Goal: Information Seeking & Learning: Learn about a topic

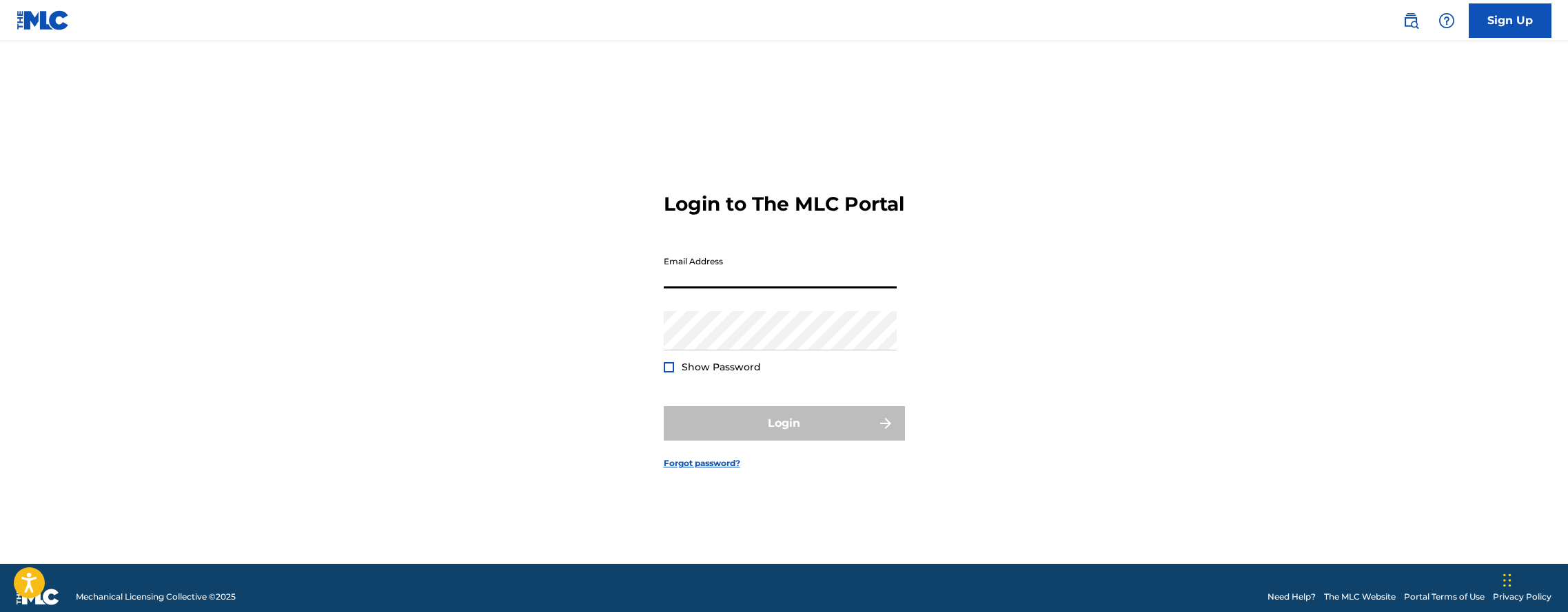
type input "[EMAIL_ADDRESS][DOMAIN_NAME]"
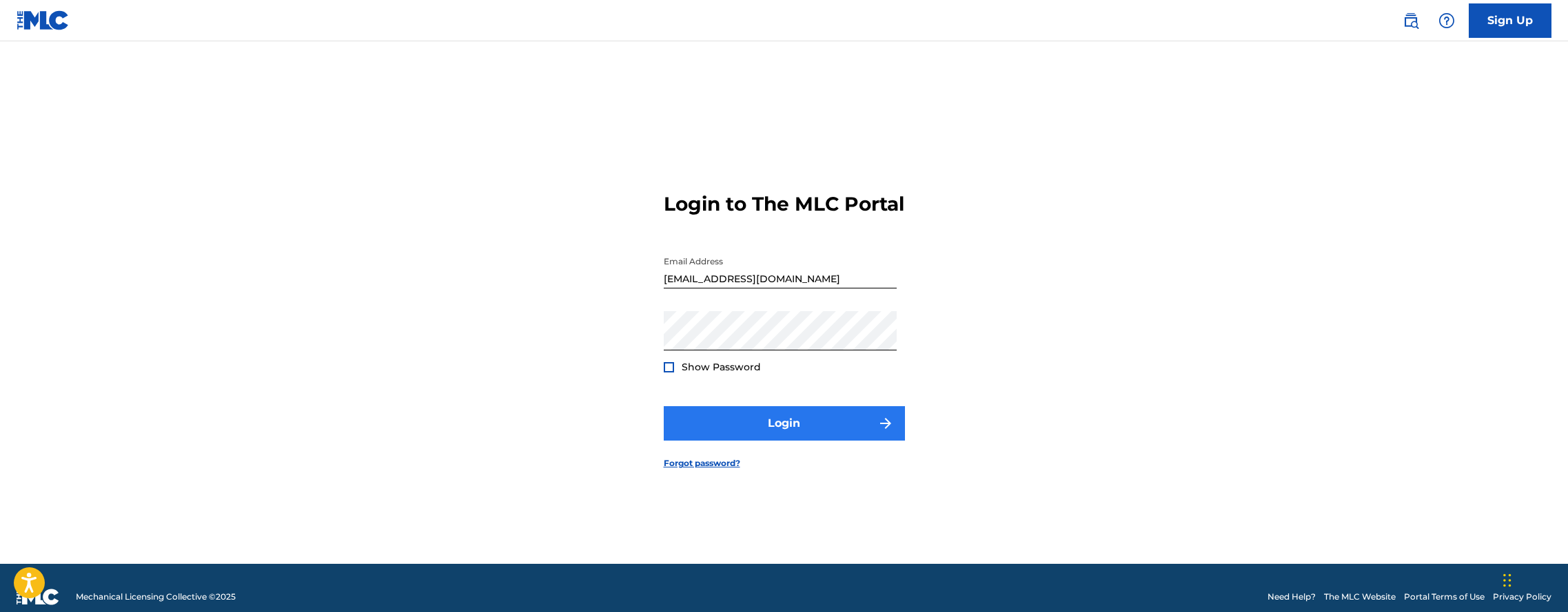
click at [750, 429] on button "Login" at bounding box center [784, 423] width 241 height 35
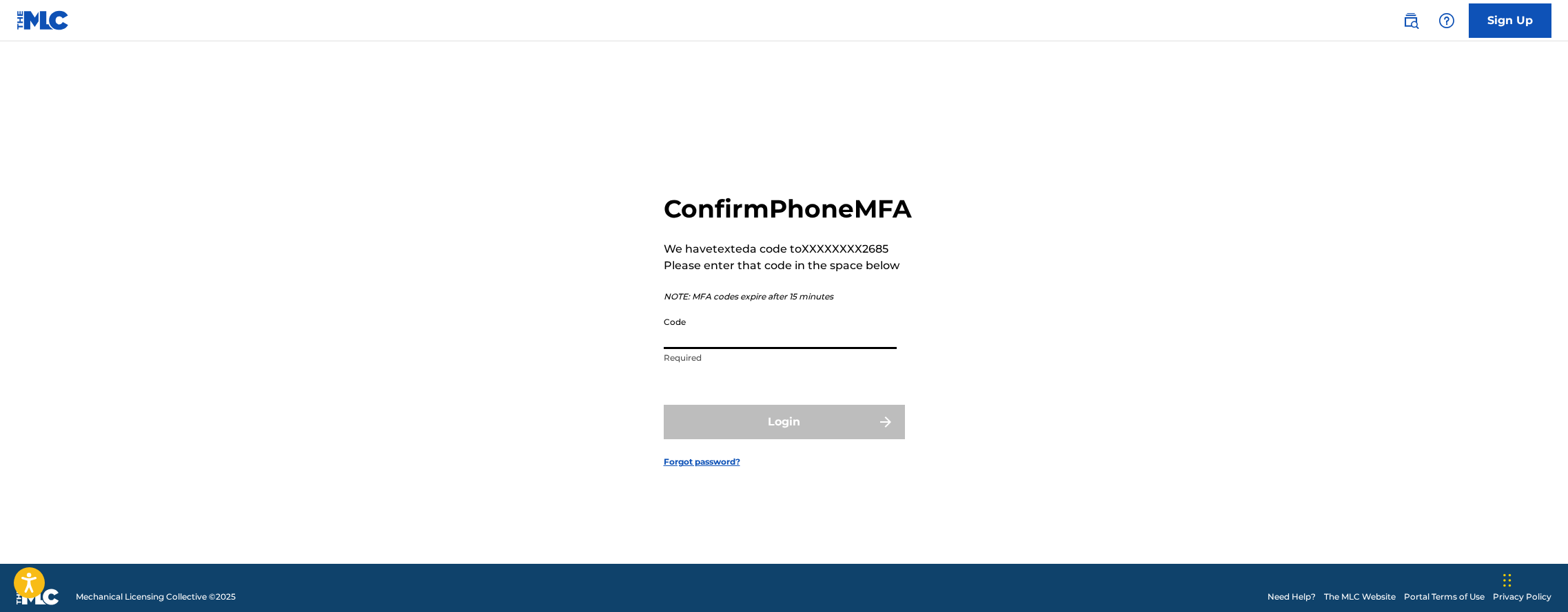
click at [786, 349] on input "Code" at bounding box center [779, 329] width 233 height 39
click at [781, 345] on input "Code" at bounding box center [779, 329] width 233 height 39
paste input "567268"
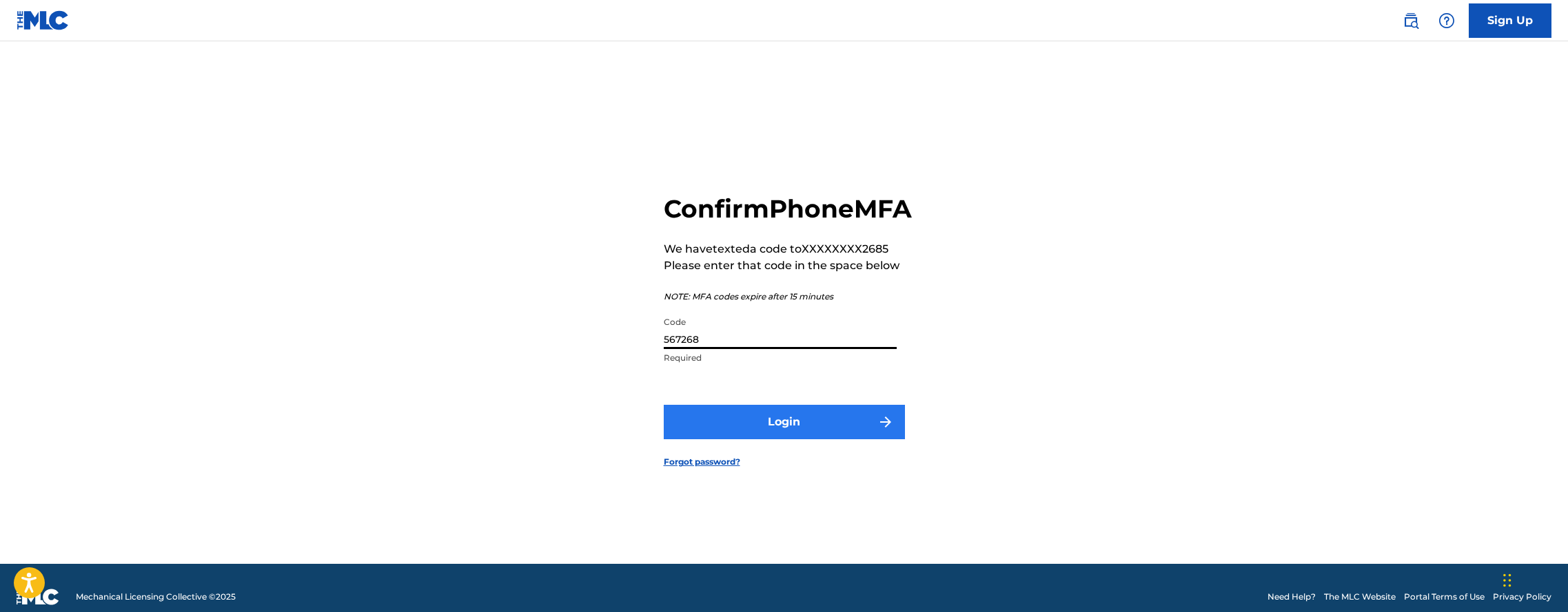
type input "567268"
click at [751, 439] on button "Login" at bounding box center [784, 423] width 241 height 35
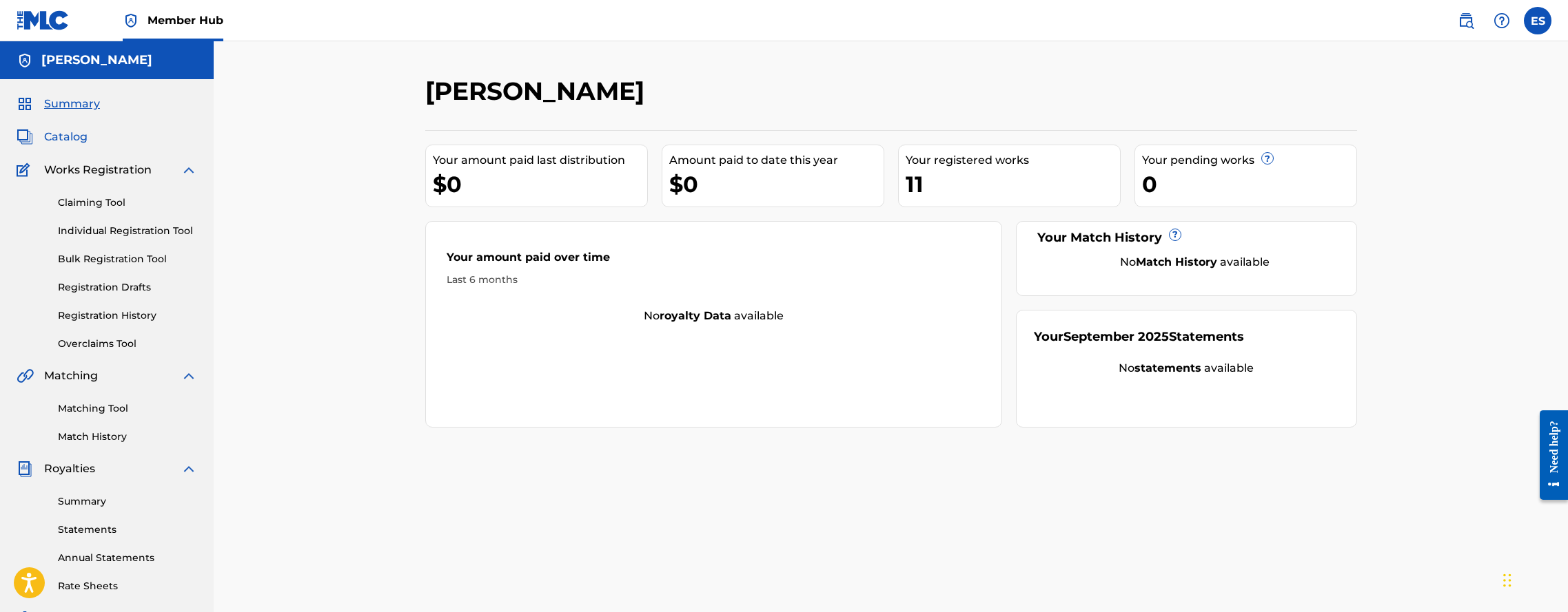
click at [80, 138] on span "Catalog" at bounding box center [65, 137] width 43 height 17
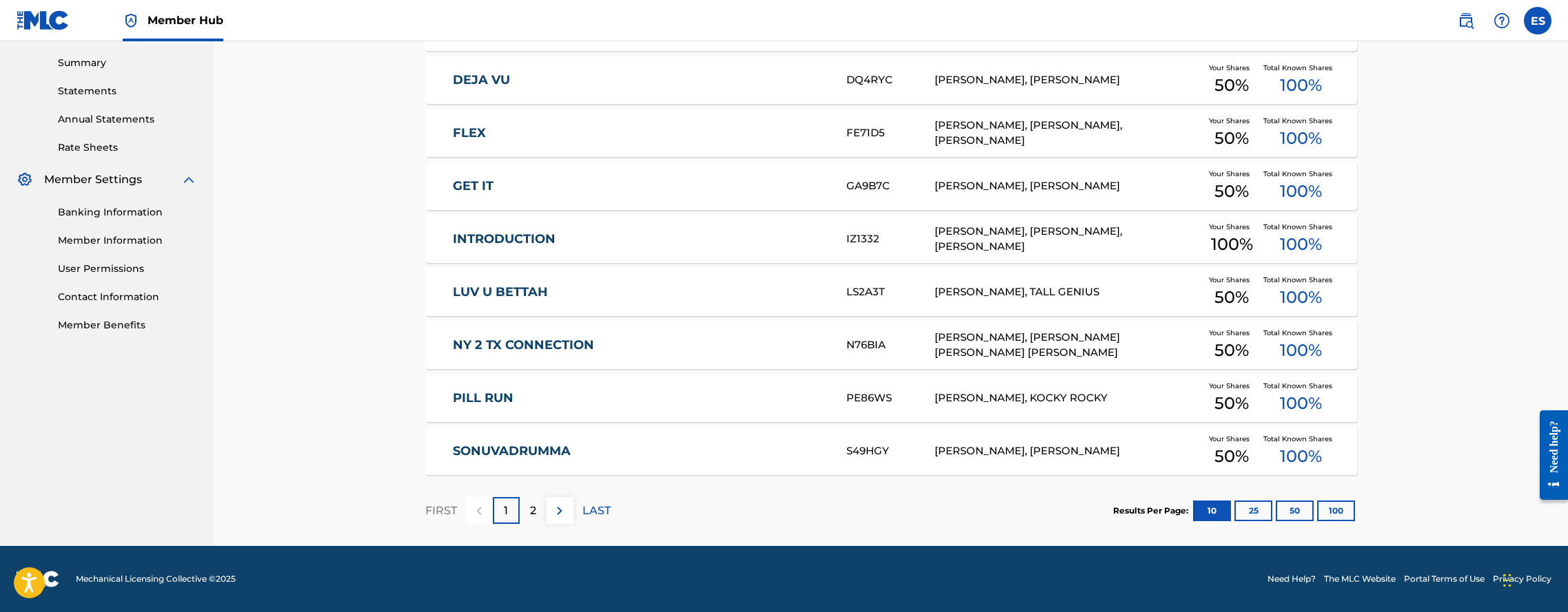
scroll to position [439, 0]
click at [1253, 519] on button "25" at bounding box center [1254, 510] width 38 height 21
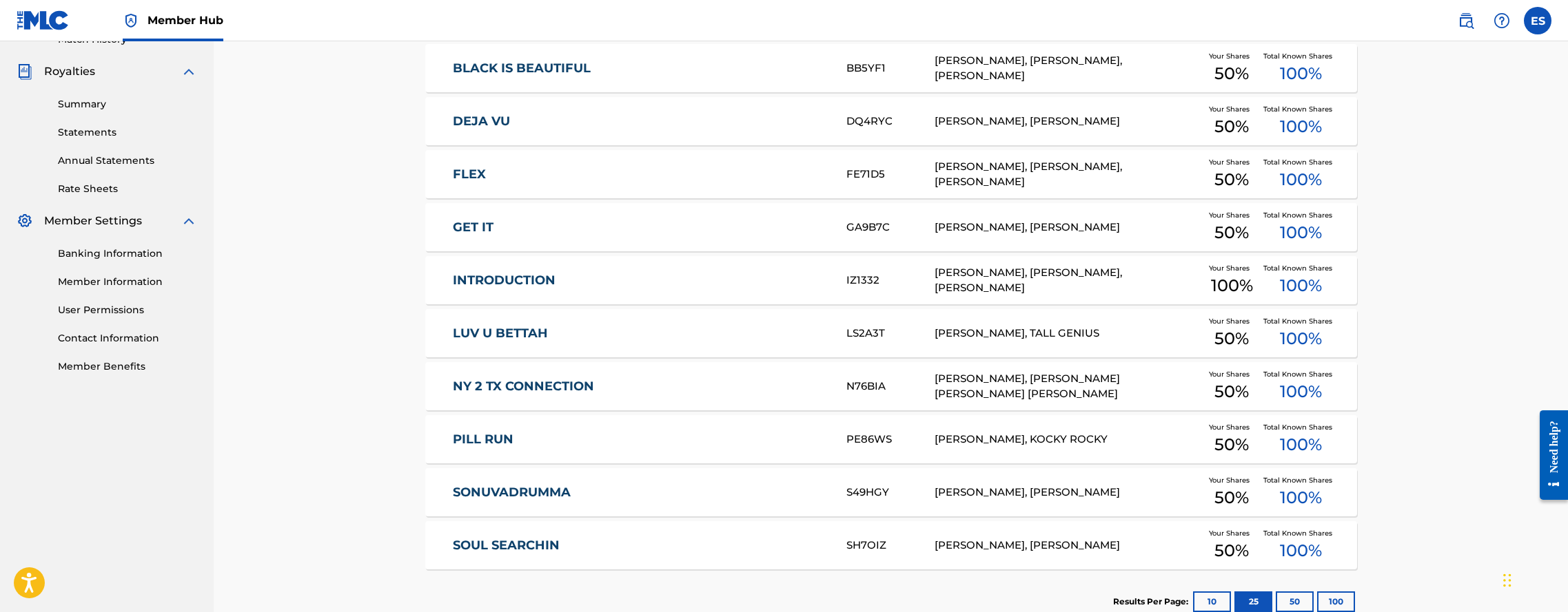
scroll to position [400, 0]
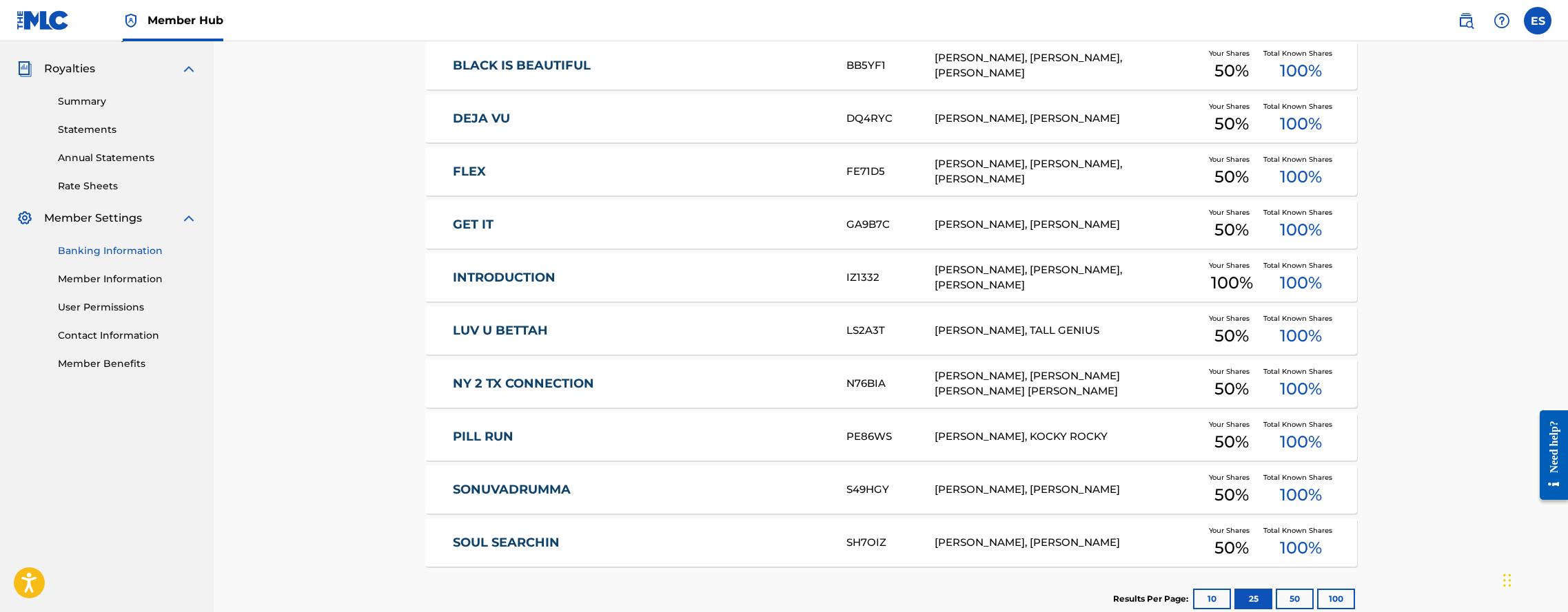
click at [101, 249] on link "Banking Information" at bounding box center [127, 251] width 139 height 14
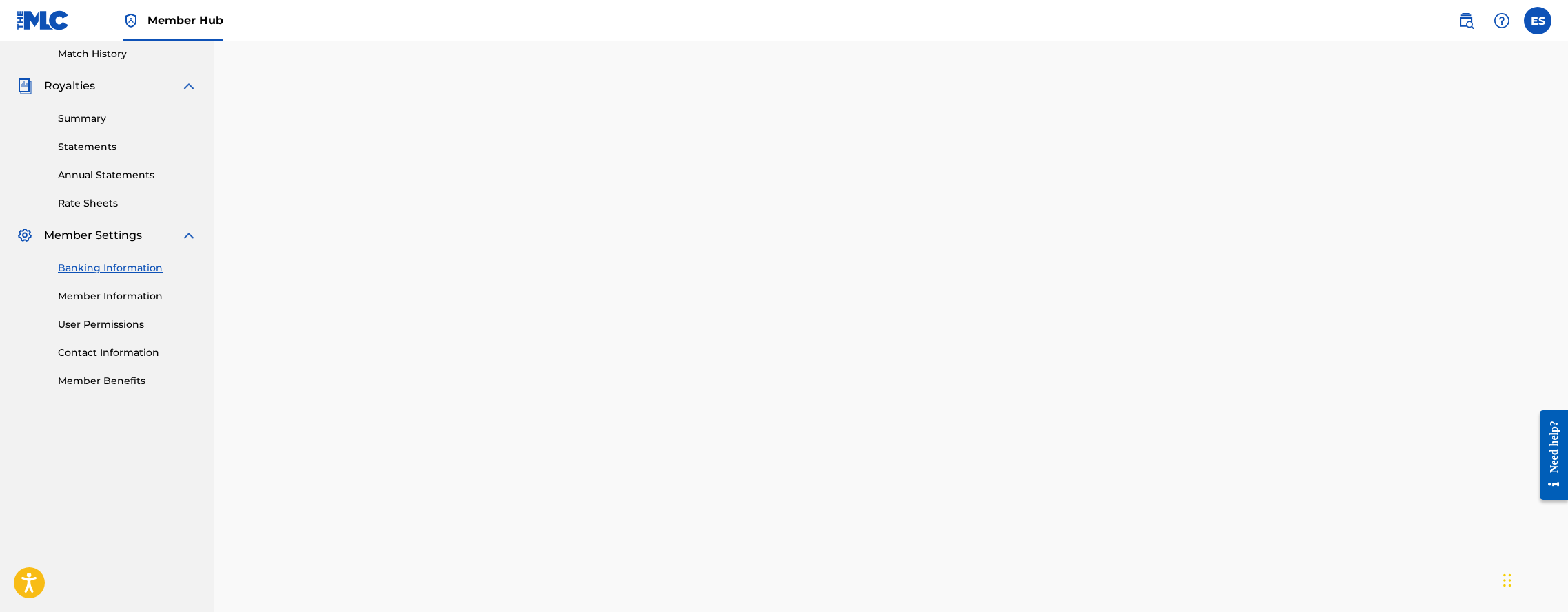
scroll to position [380, 0]
click at [89, 328] on link "User Permissions" at bounding box center [127, 327] width 139 height 14
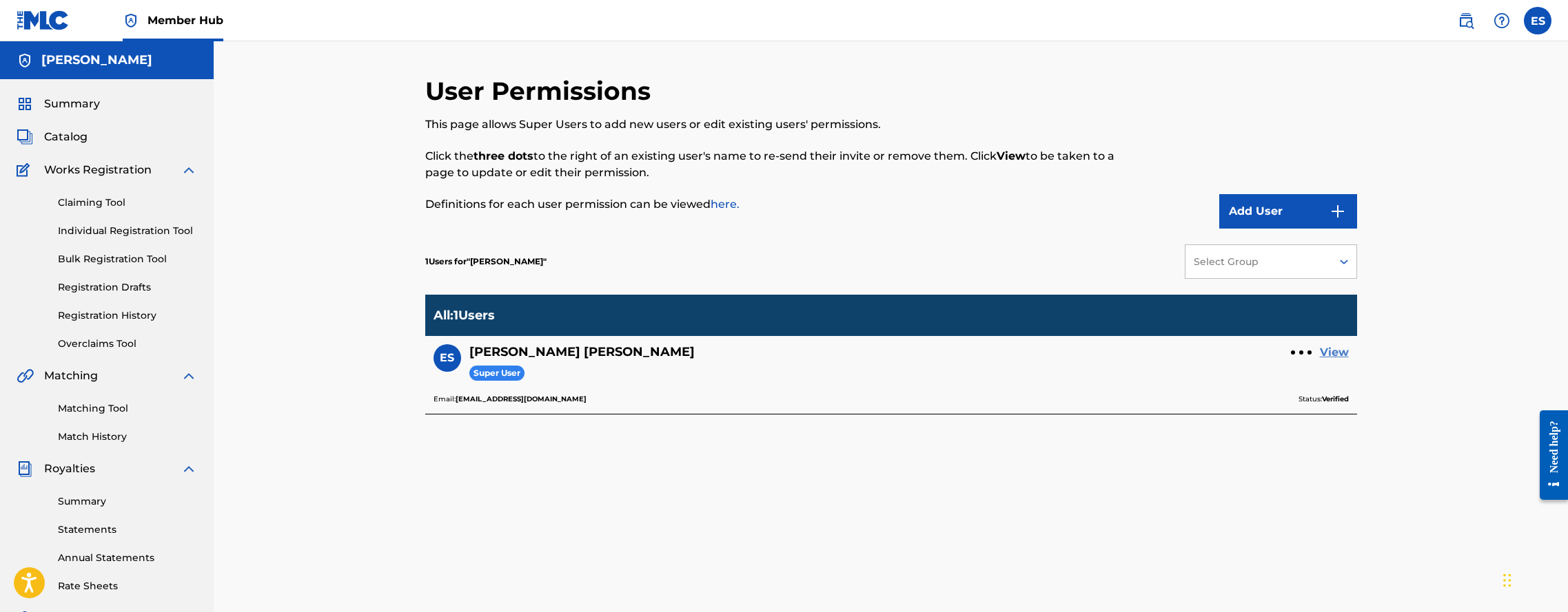
click at [1326, 347] on link "View" at bounding box center [1334, 352] width 29 height 17
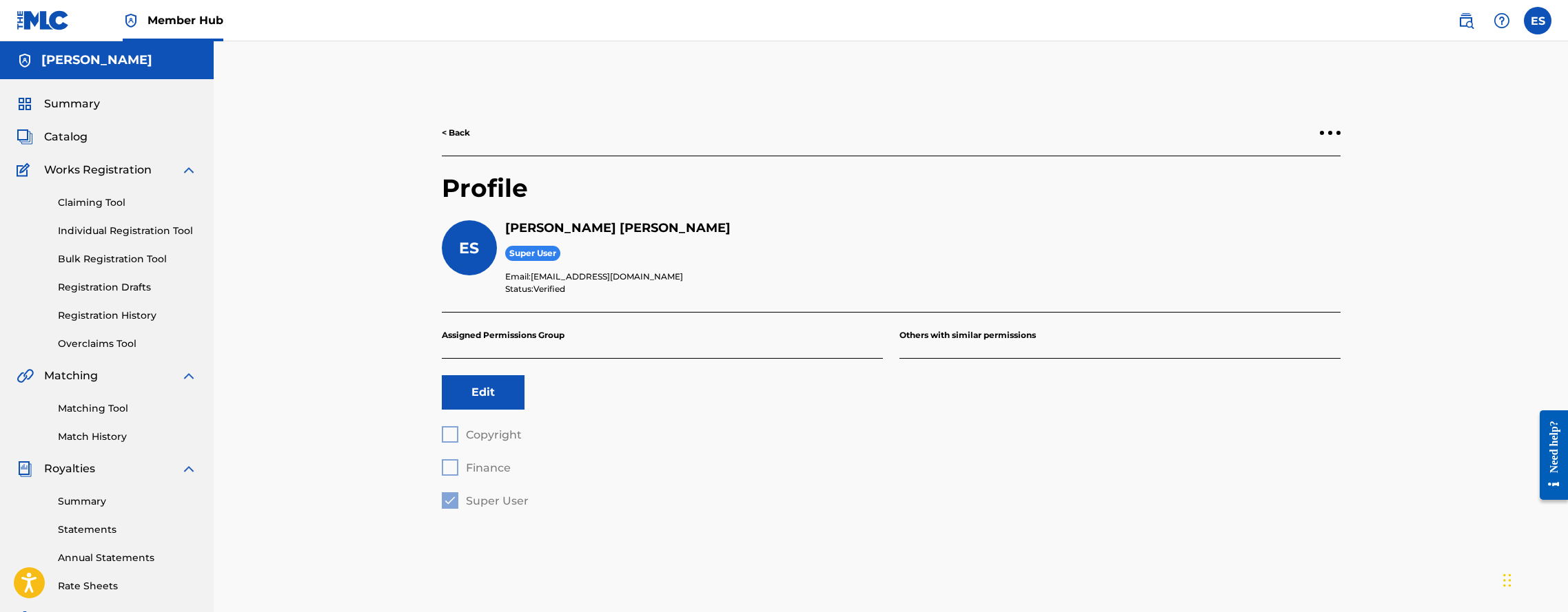
click at [84, 335] on div "Claiming Tool Individual Registration Tool Bulk Registration Tool Registration …" at bounding box center [107, 265] width 180 height 173
click at [84, 345] on link "Overclaims Tool" at bounding box center [127, 343] width 139 height 14
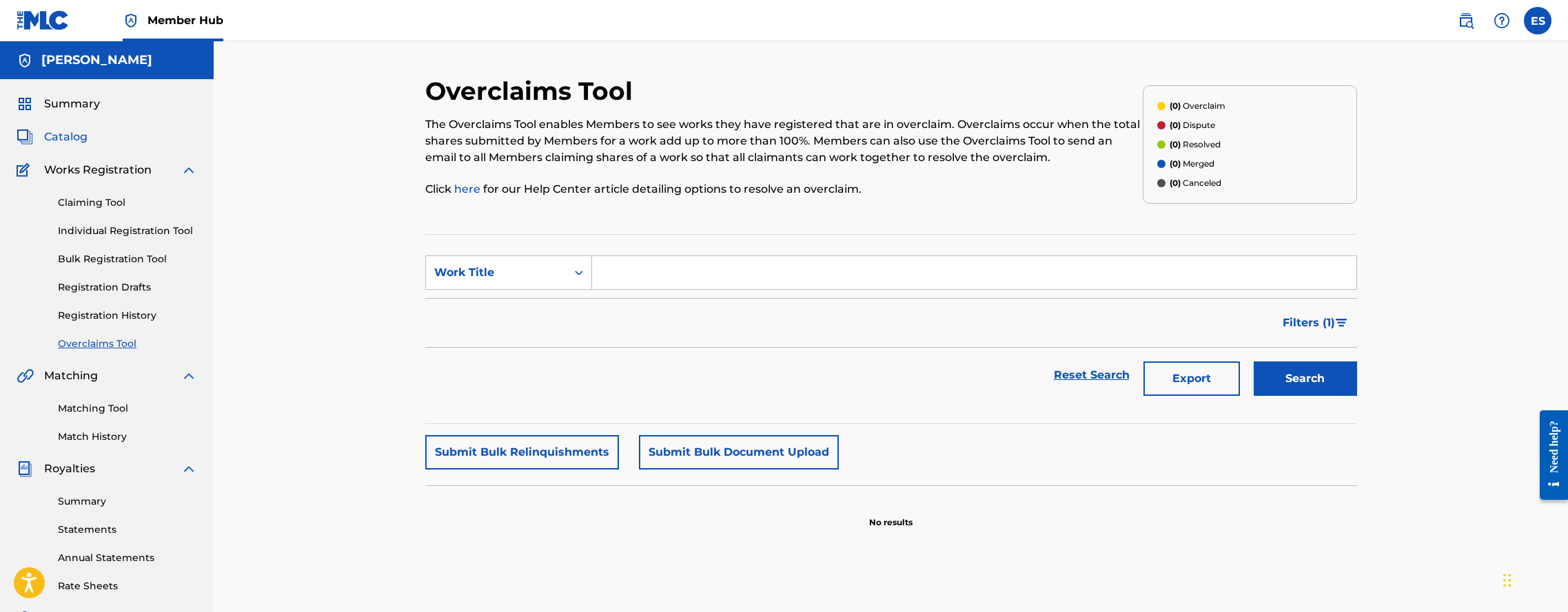
click at [71, 139] on span "Catalog" at bounding box center [65, 137] width 43 height 17
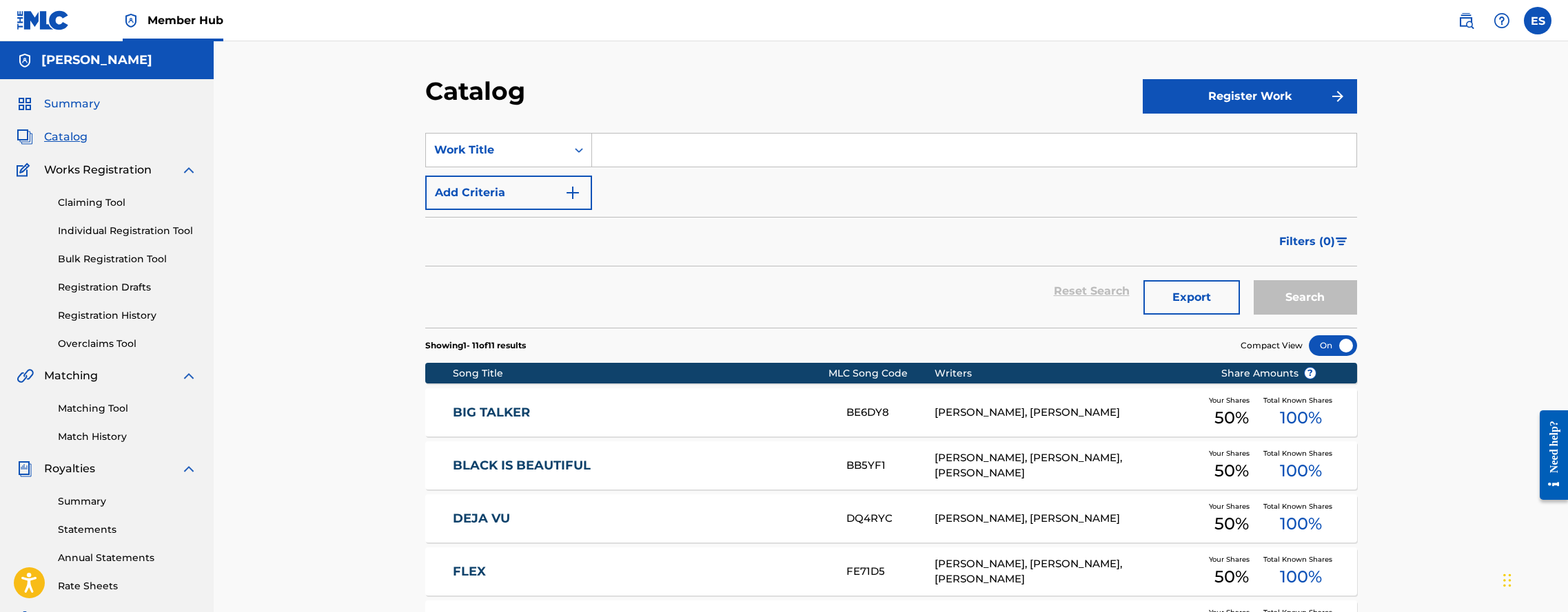
click at [82, 105] on span "Summary" at bounding box center [71, 104] width 55 height 17
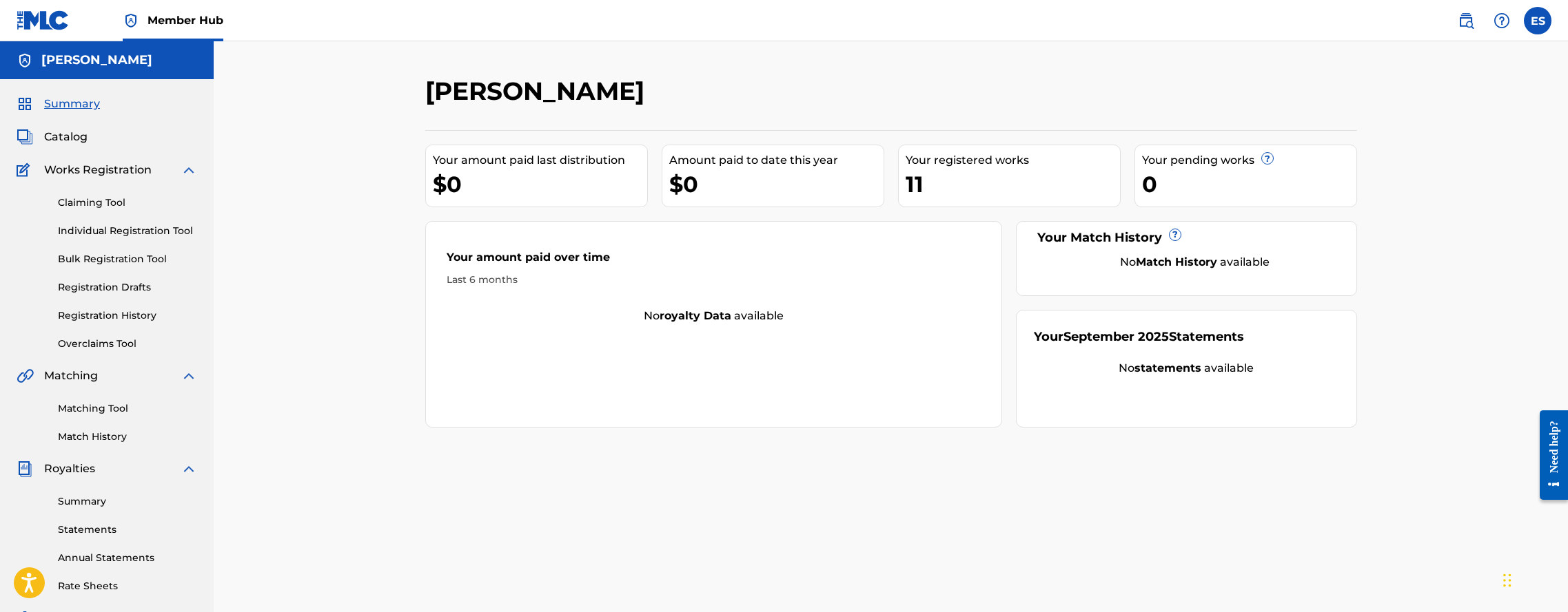
click at [966, 198] on div "11" at bounding box center [1012, 184] width 214 height 31
click at [947, 169] on div "11" at bounding box center [1012, 184] width 214 height 31
click at [65, 133] on span "Catalog" at bounding box center [65, 137] width 43 height 17
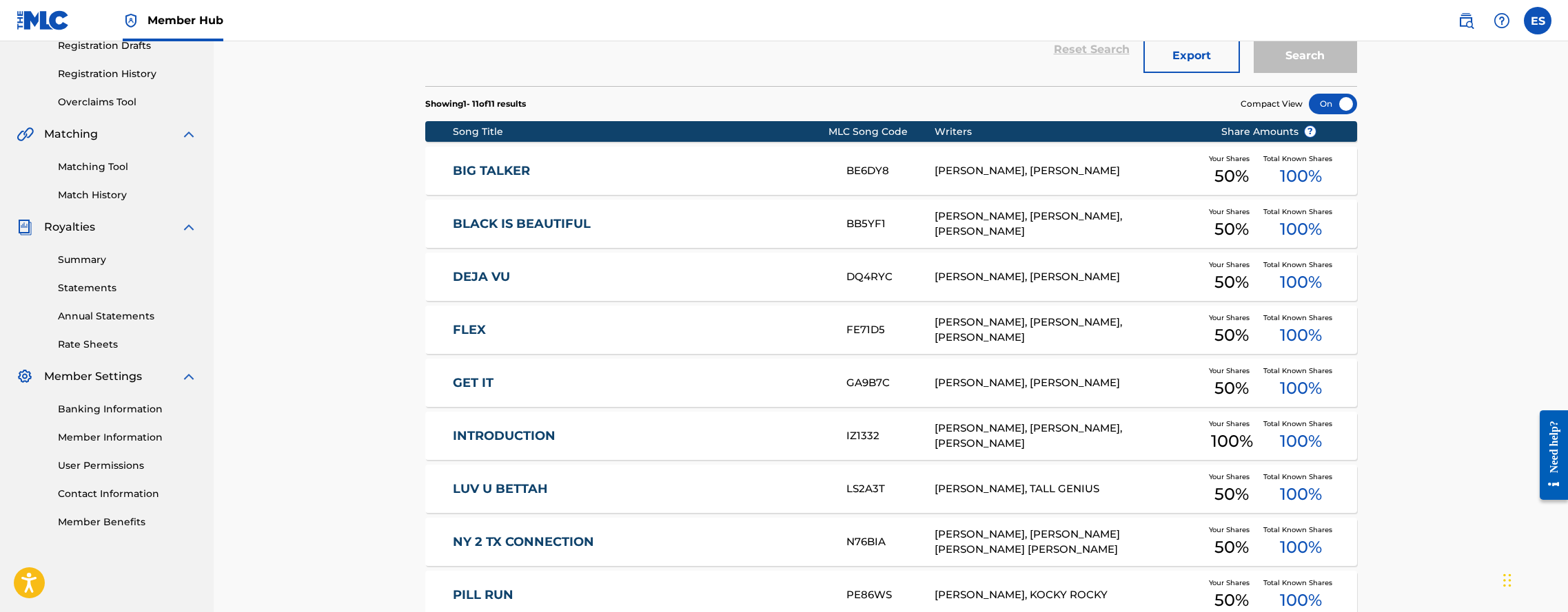
scroll to position [255, 0]
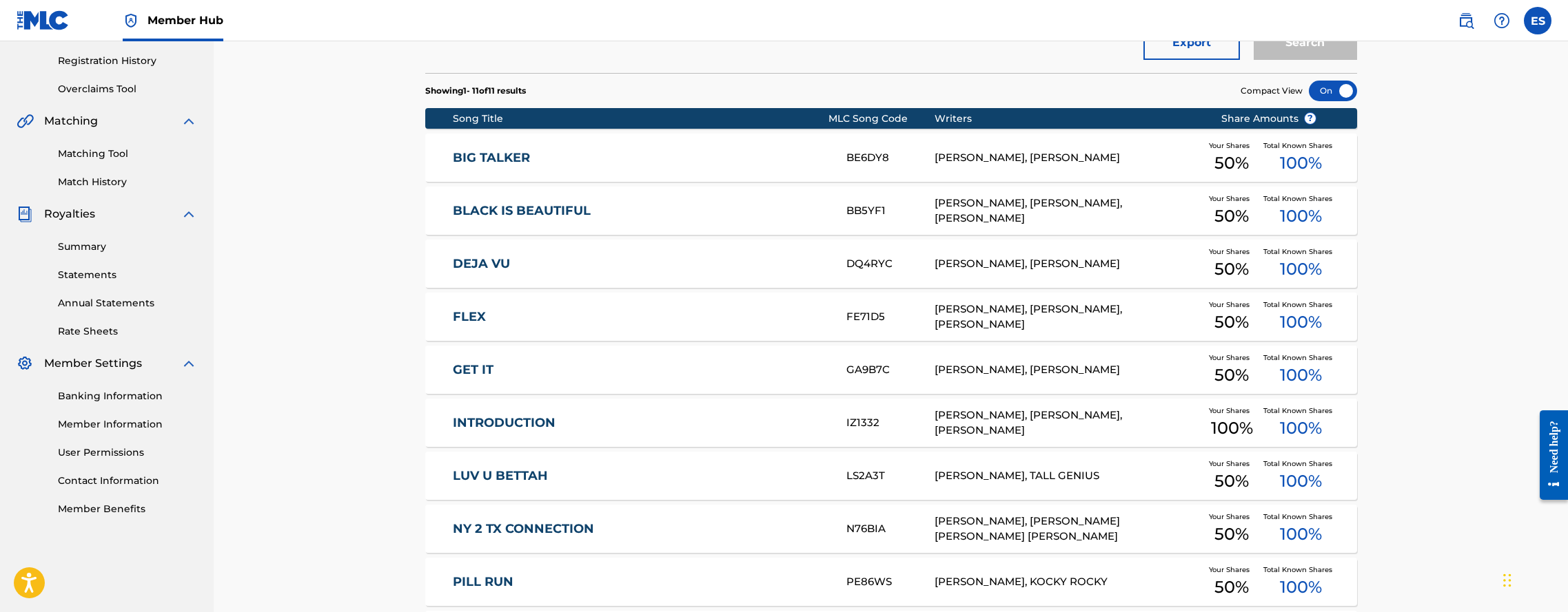
click at [501, 425] on link "INTRODUCTION" at bounding box center [640, 423] width 375 height 16
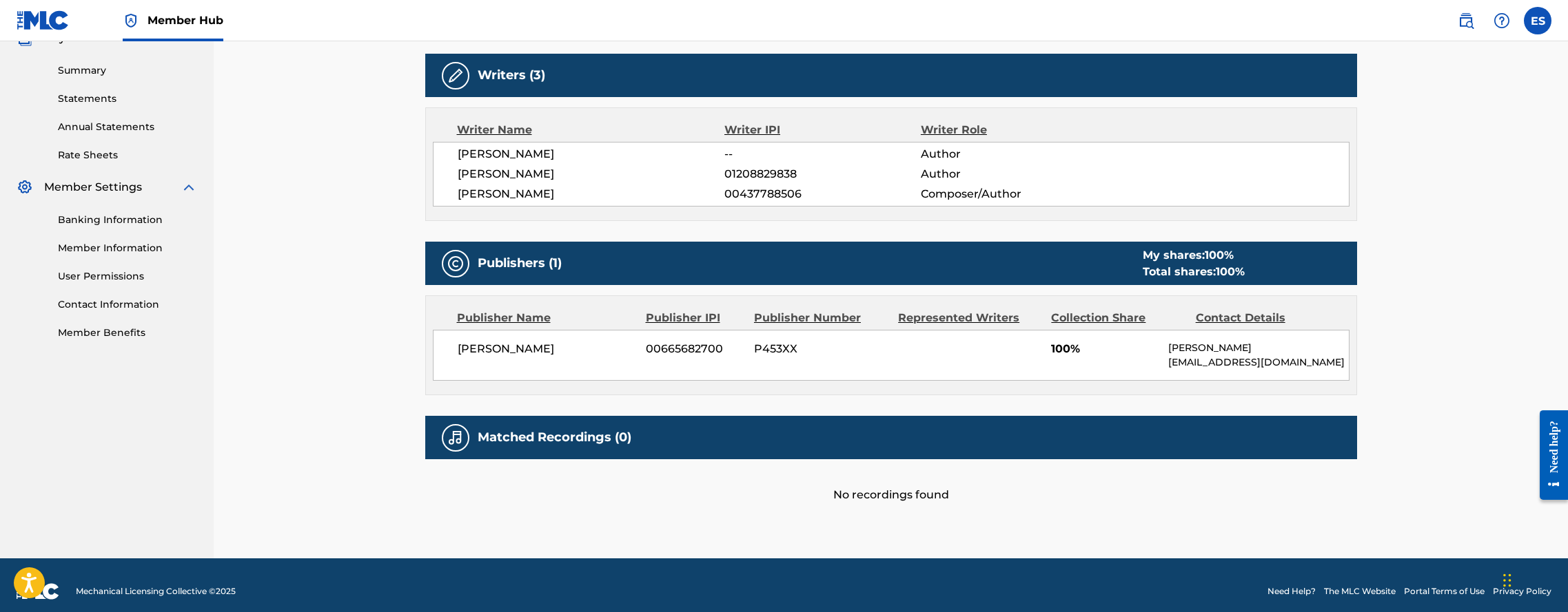
scroll to position [437, 0]
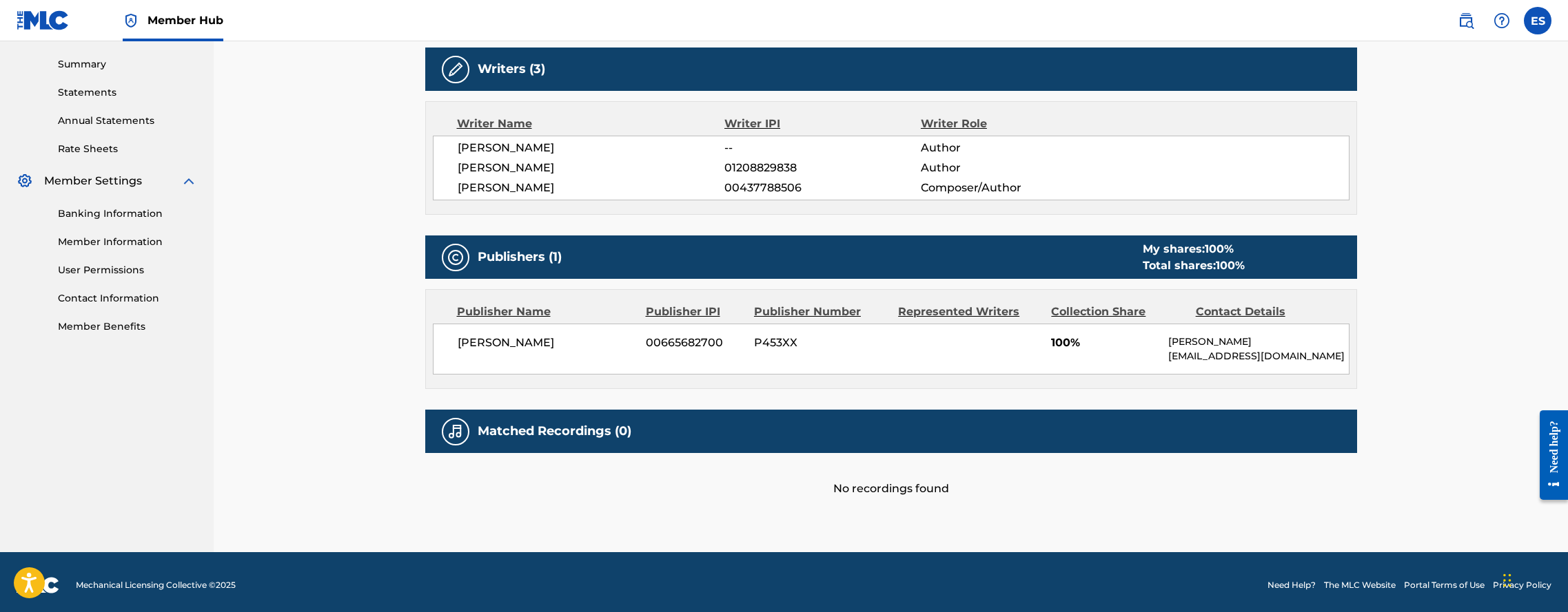
scroll to position [241, 0]
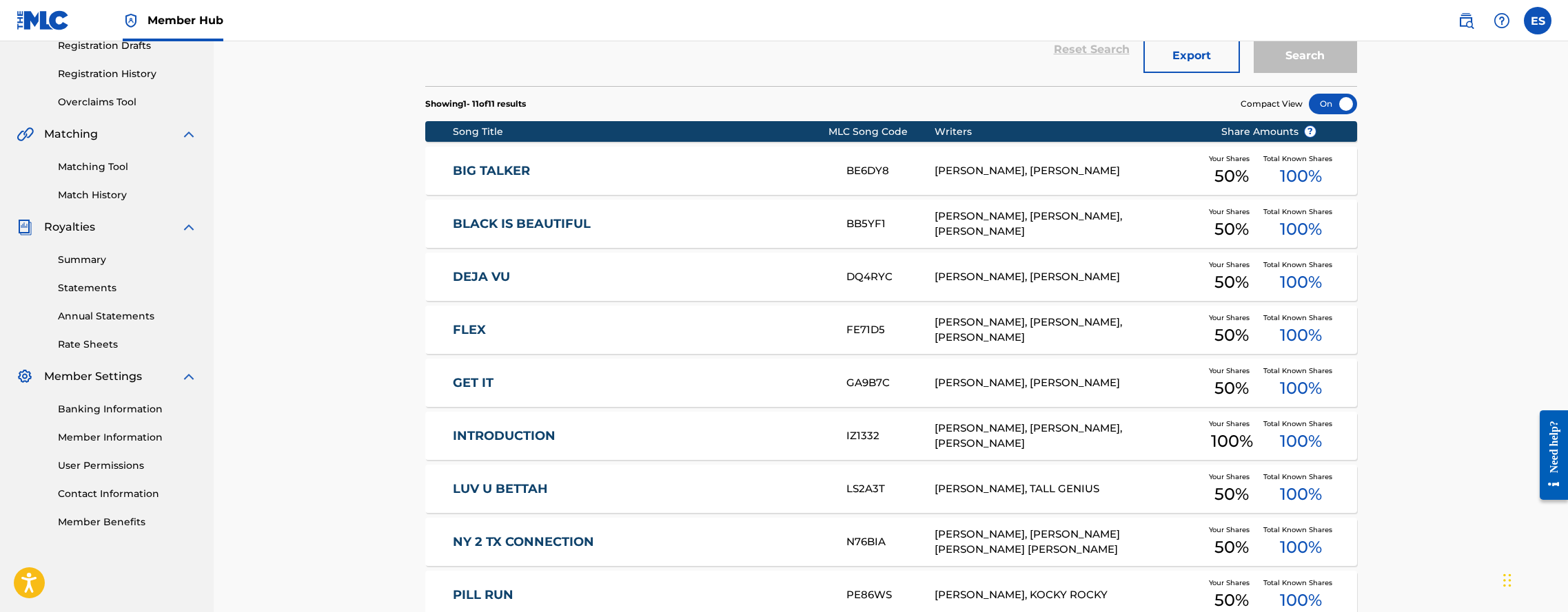
click at [456, 321] on div "FLEX FE71D5 [PERSON_NAME], [PERSON_NAME], [PERSON_NAME] Your Shares 50 % Total …" at bounding box center [891, 330] width 932 height 48
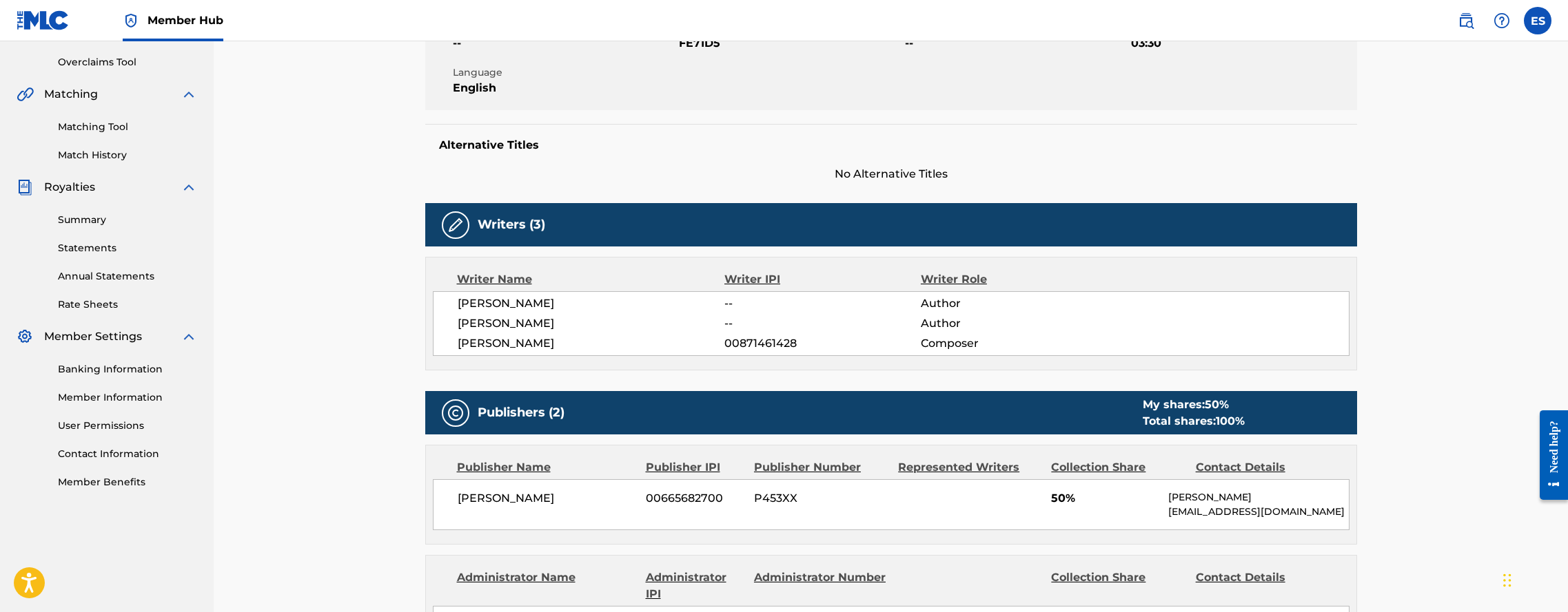
scroll to position [263, 0]
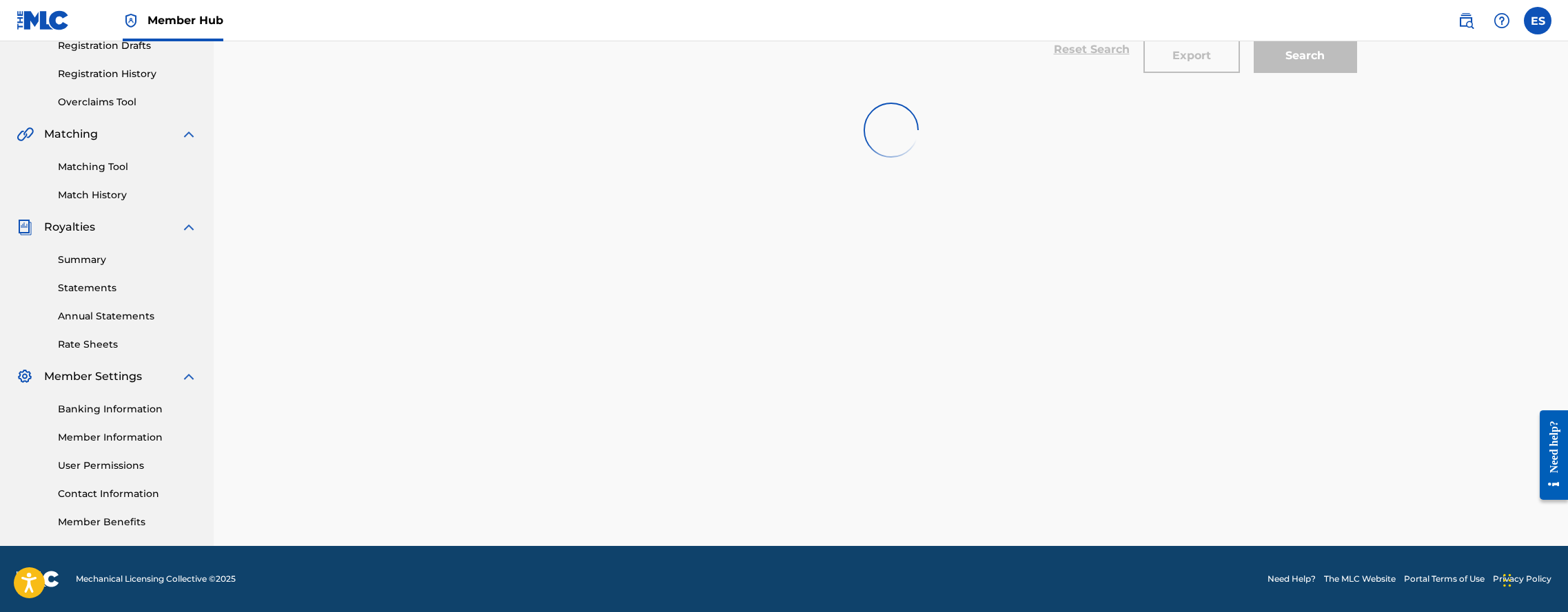
scroll to position [241, 0]
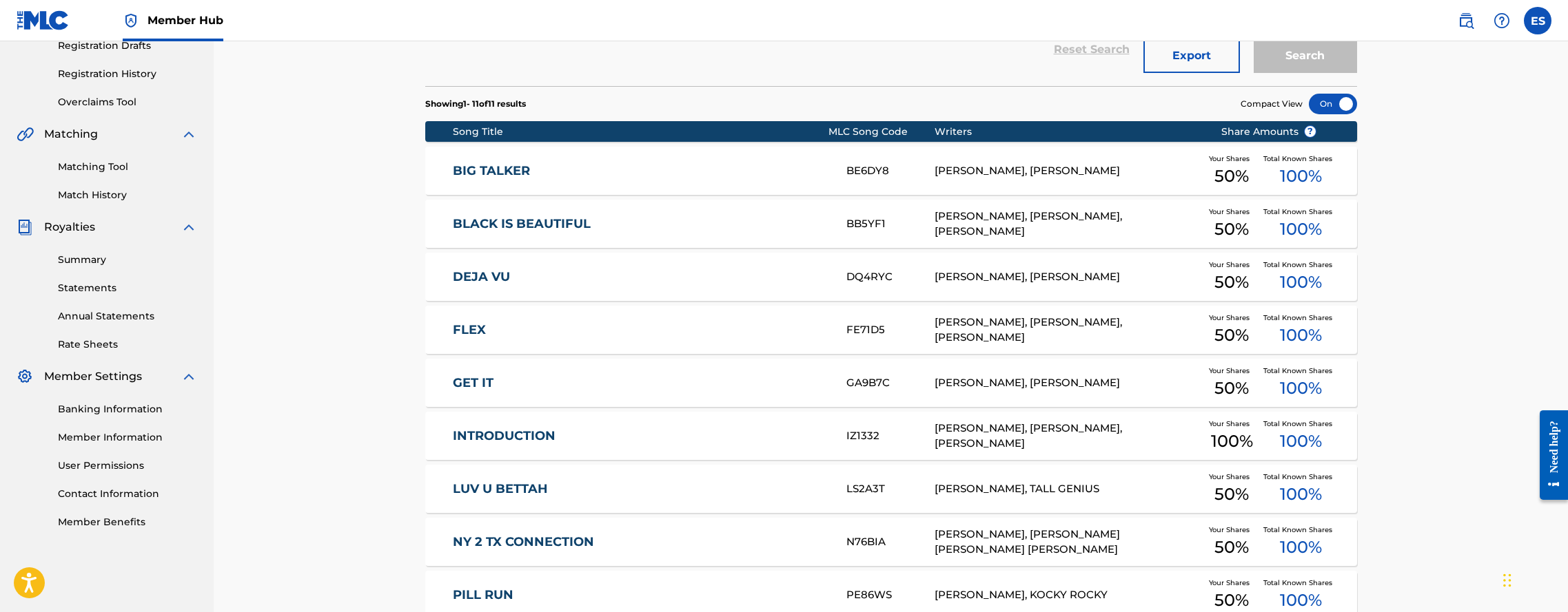
click at [515, 539] on link "NY 2 TX CONNECTION" at bounding box center [640, 542] width 375 height 16
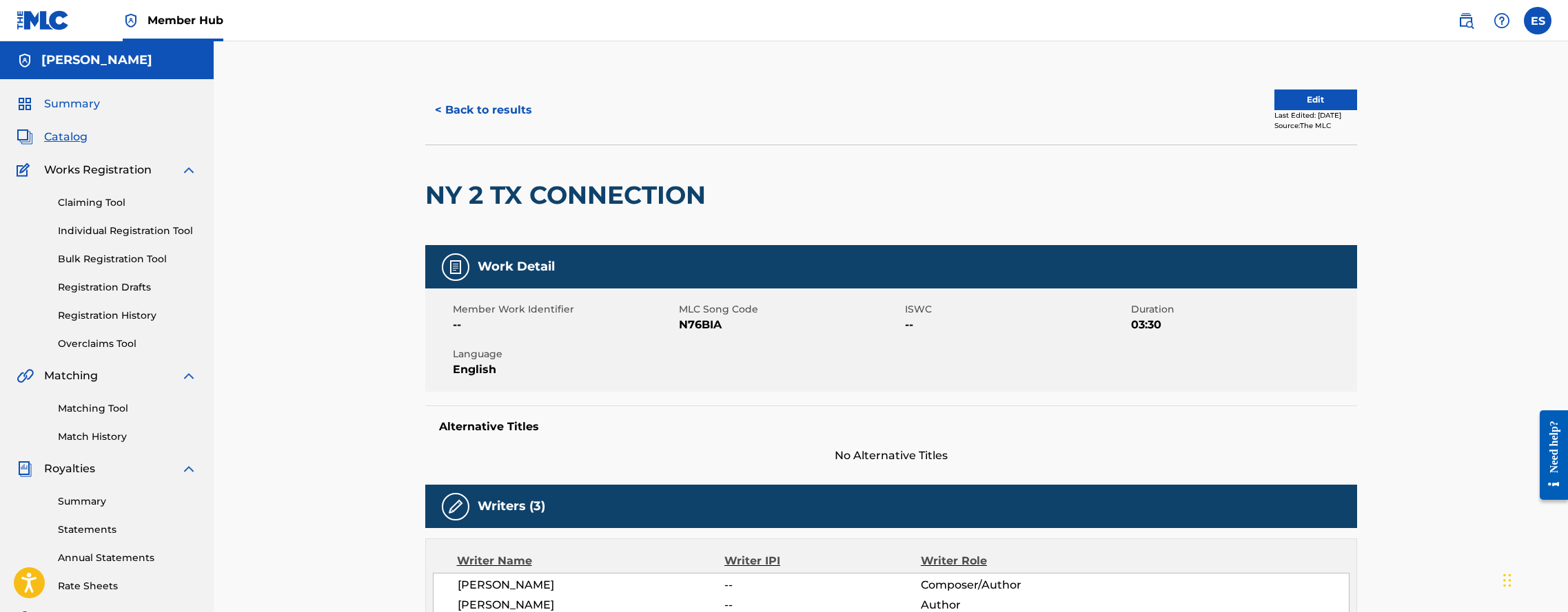
click at [83, 102] on span "Summary" at bounding box center [71, 104] width 55 height 17
